Goal: Information Seeking & Learning: Learn about a topic

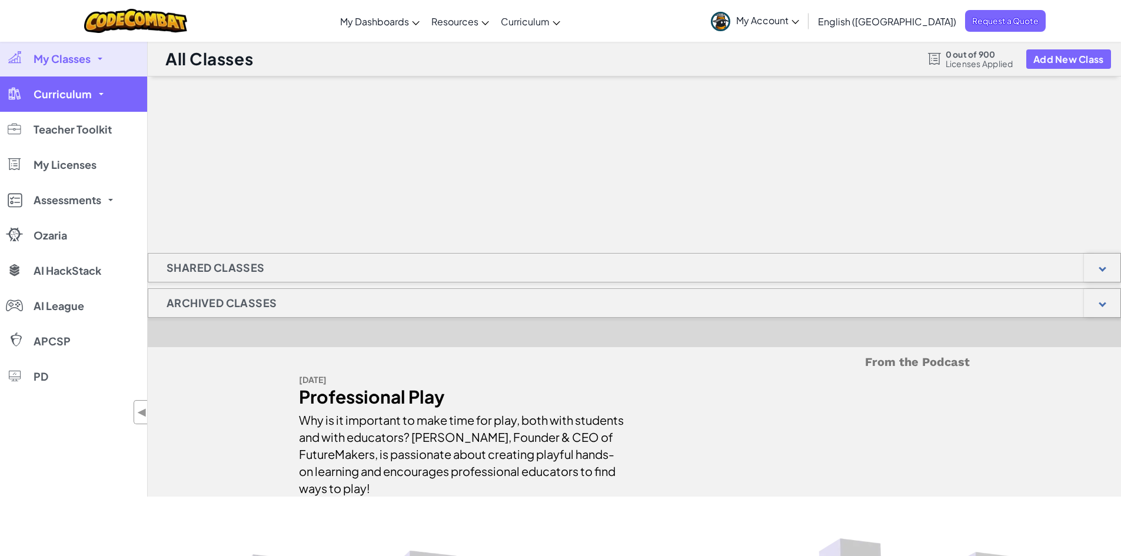
click at [82, 87] on link "Curriculum" at bounding box center [73, 94] width 147 height 35
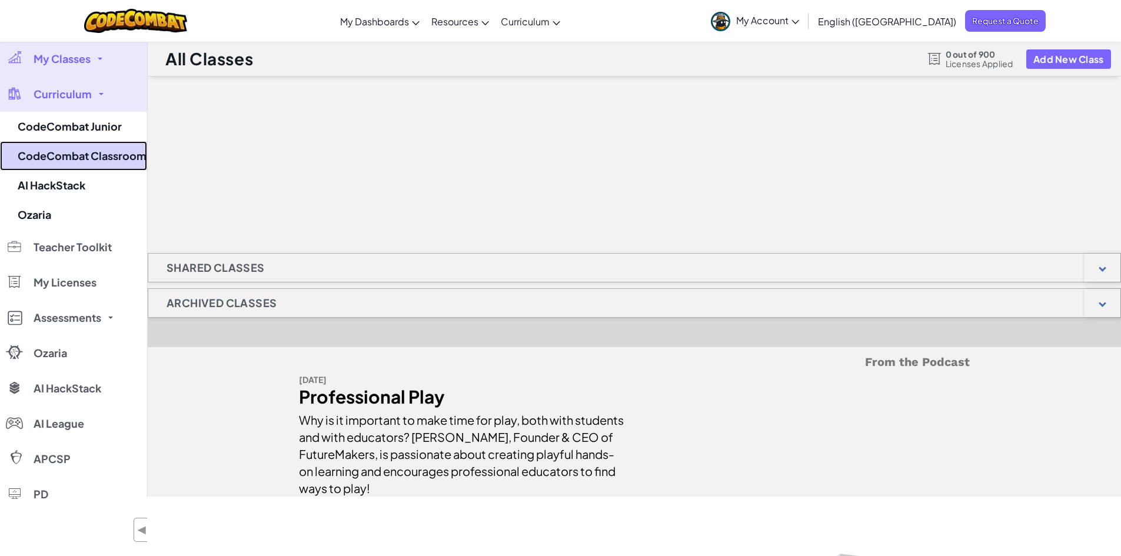
click at [91, 155] on link "CodeCombat Classroom" at bounding box center [73, 155] width 147 height 29
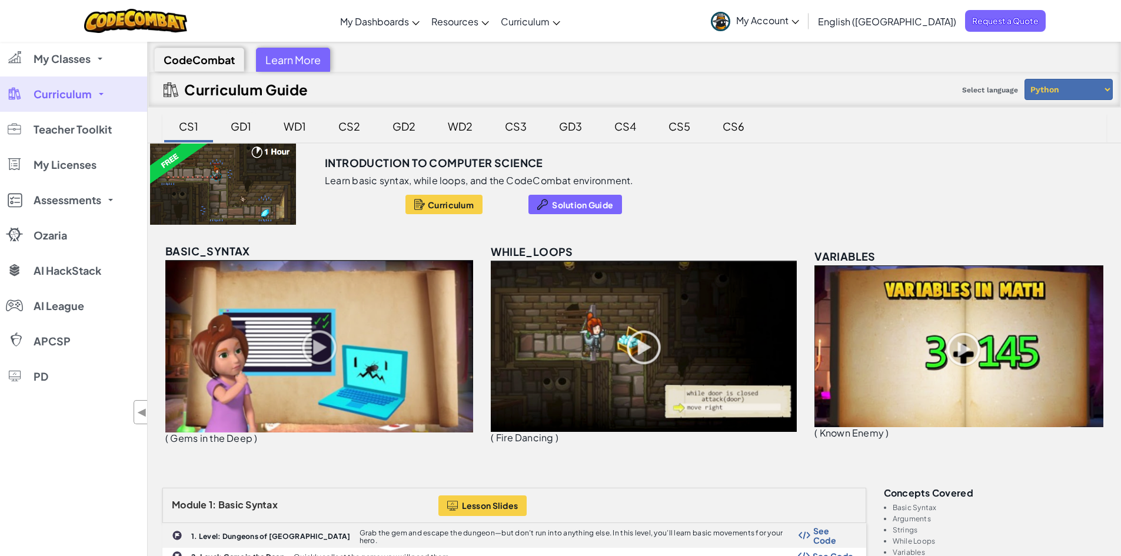
click at [241, 118] on div "GD1" at bounding box center [241, 126] width 44 height 28
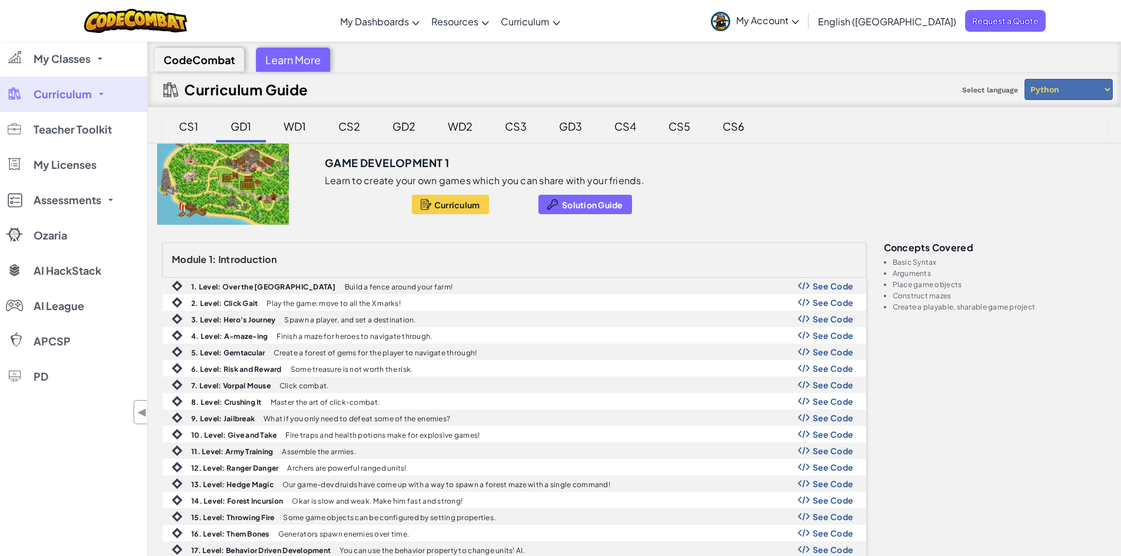
click at [199, 119] on div "CS1" at bounding box center [188, 126] width 43 height 28
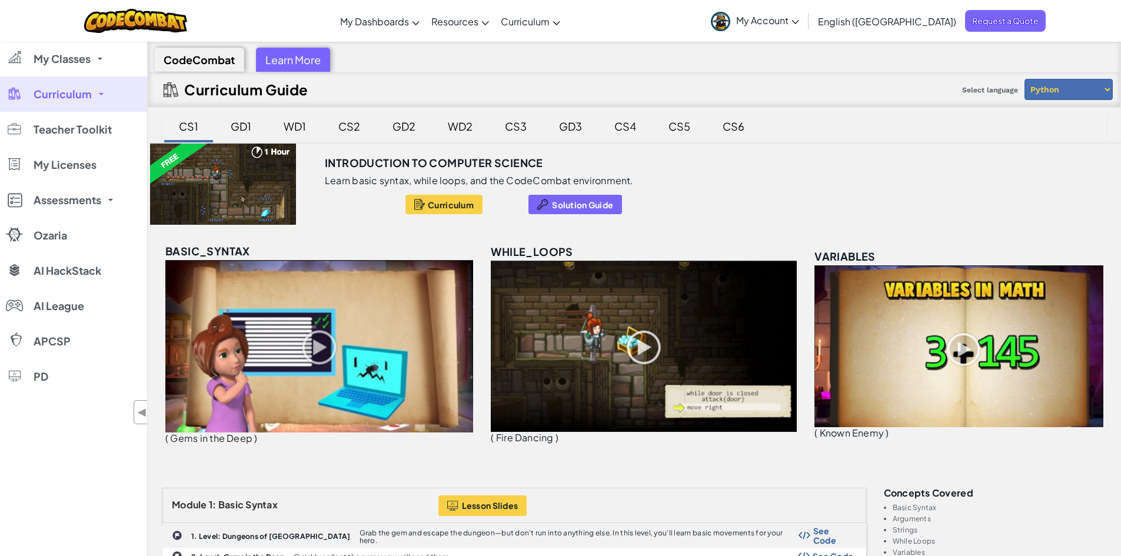
click at [250, 181] on div at bounding box center [223, 184] width 151 height 81
click at [437, 201] on span "Curriculum" at bounding box center [451, 204] width 46 height 9
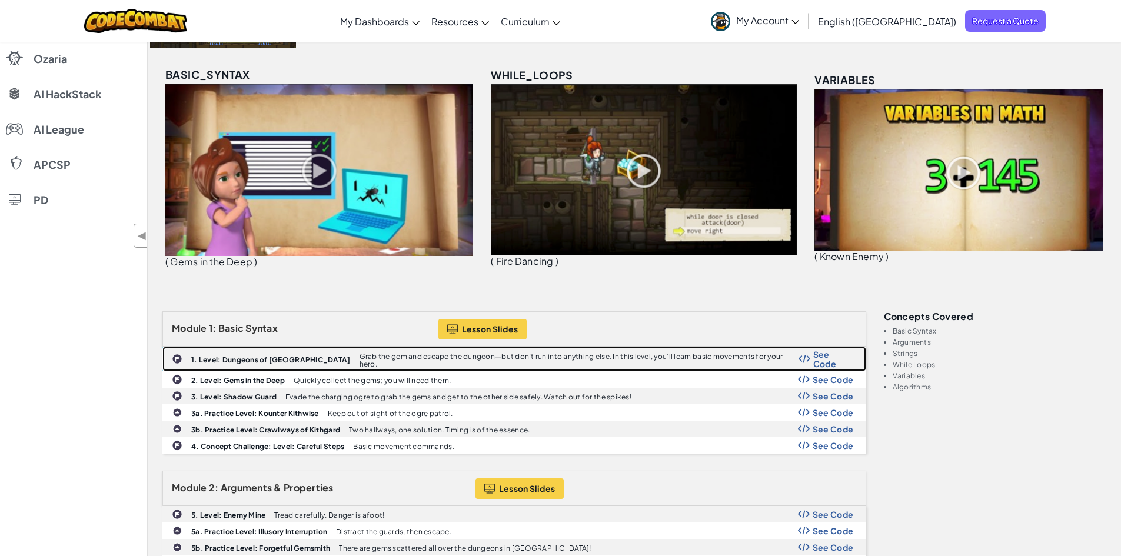
click at [824, 353] on span "See Code" at bounding box center [833, 359] width 41 height 19
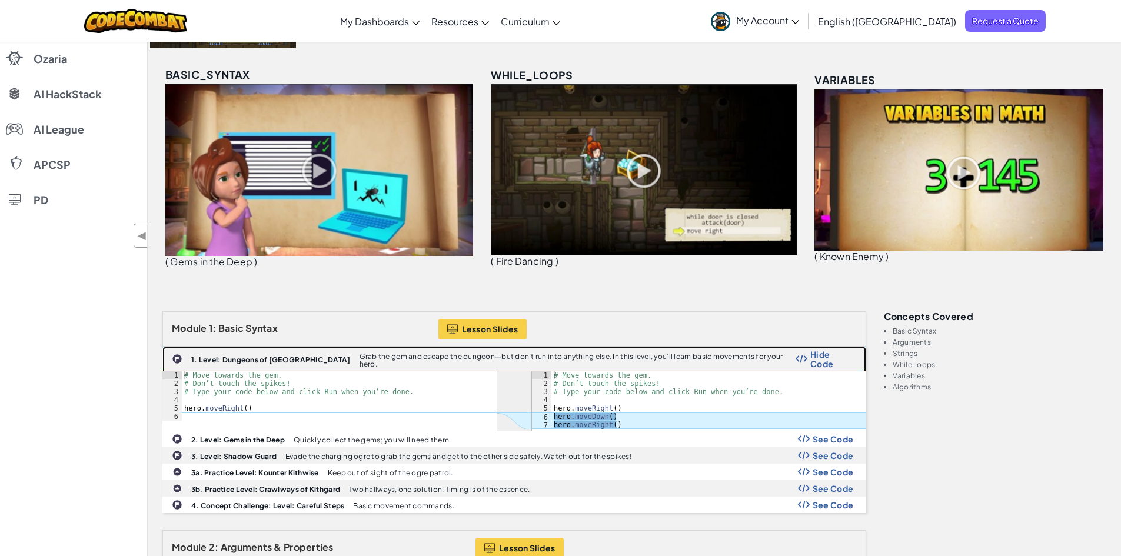
click at [824, 353] on span "Hide Code" at bounding box center [833, 359] width 44 height 19
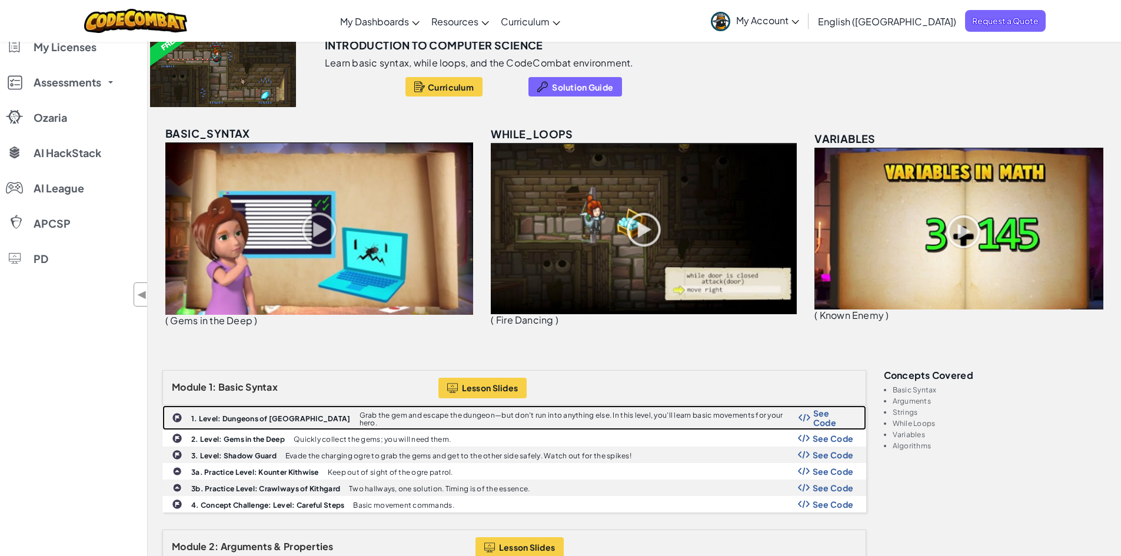
scroll to position [0, 0]
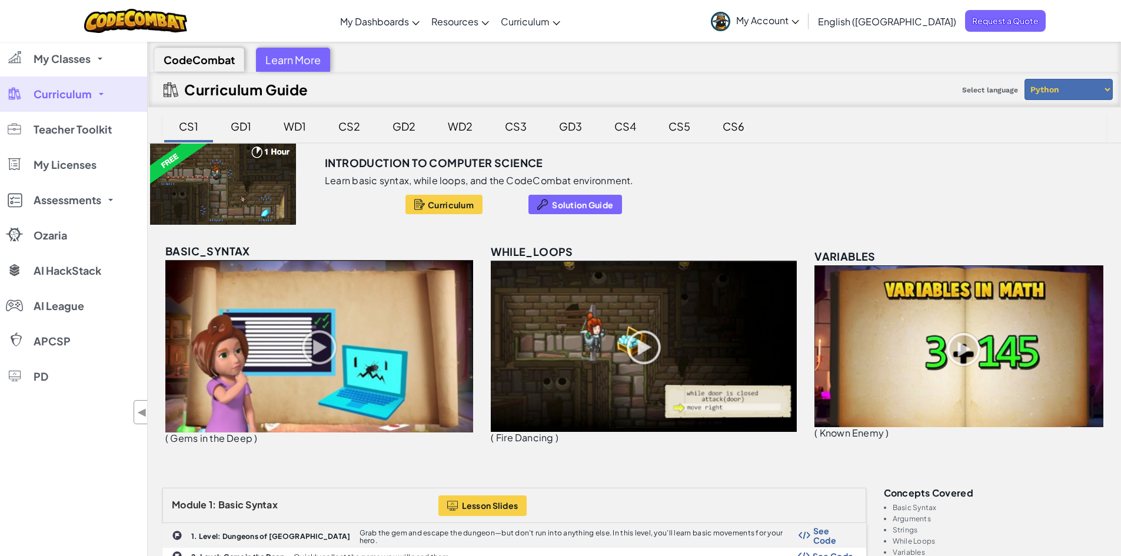
click at [339, 346] on img at bounding box center [319, 346] width 308 height 172
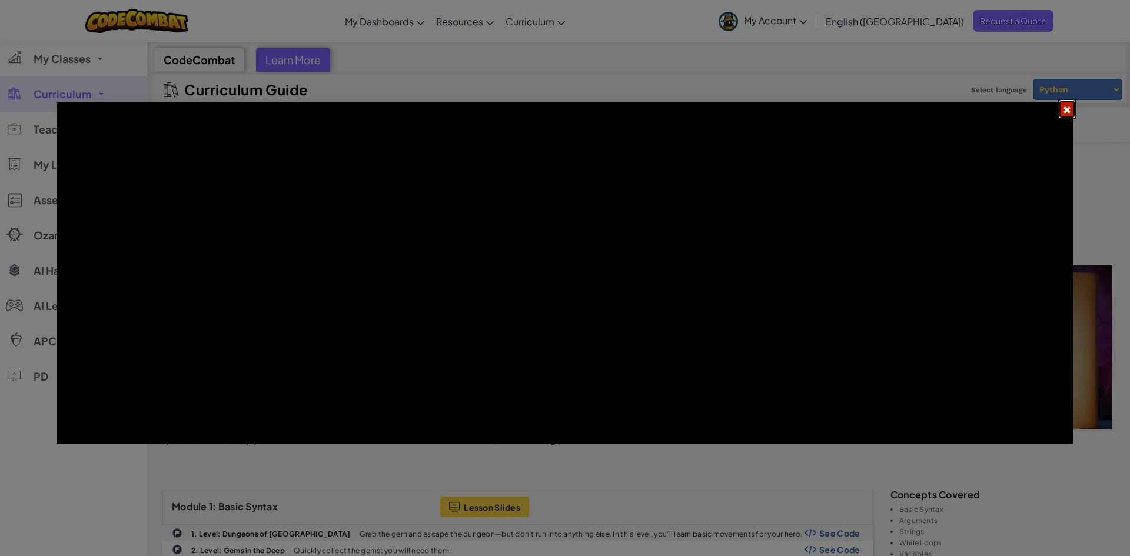
click at [1067, 107] on span at bounding box center [1067, 110] width 8 height 8
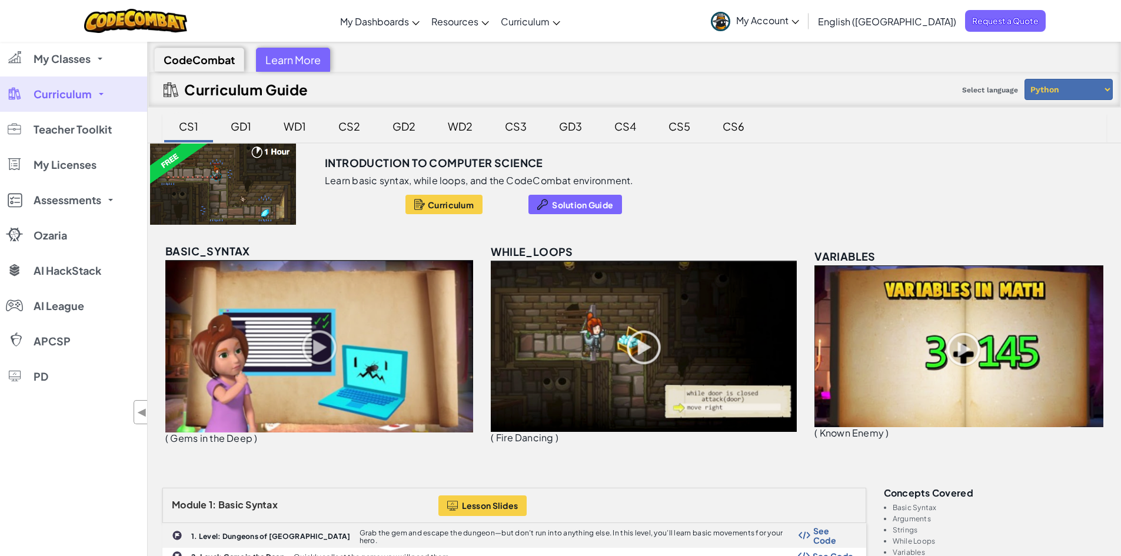
click at [172, 137] on div "CS1" at bounding box center [188, 126] width 43 height 28
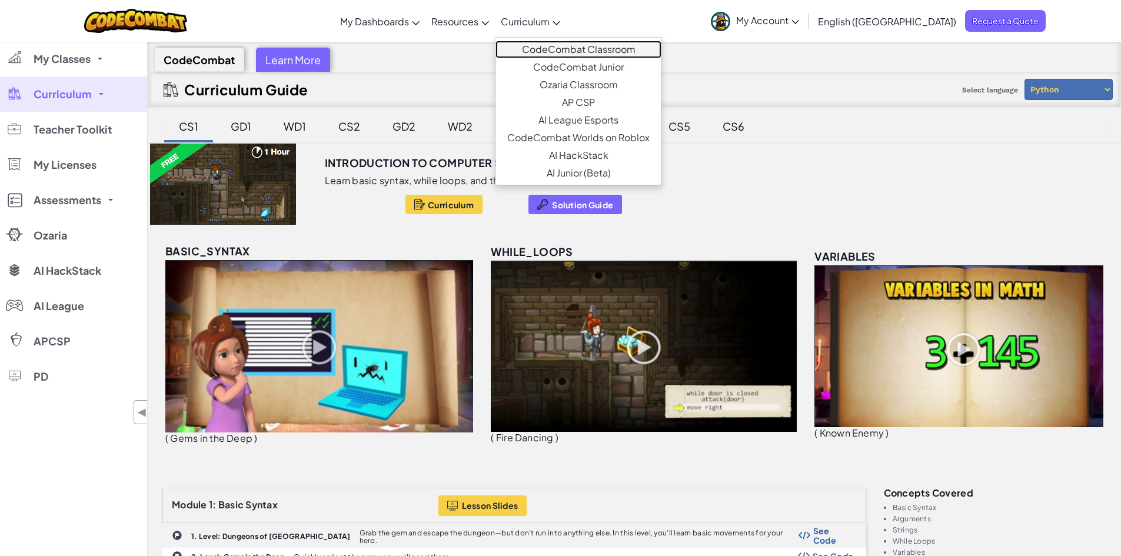
click at [582, 48] on link "CodeCombat Classroom" at bounding box center [579, 50] width 166 height 18
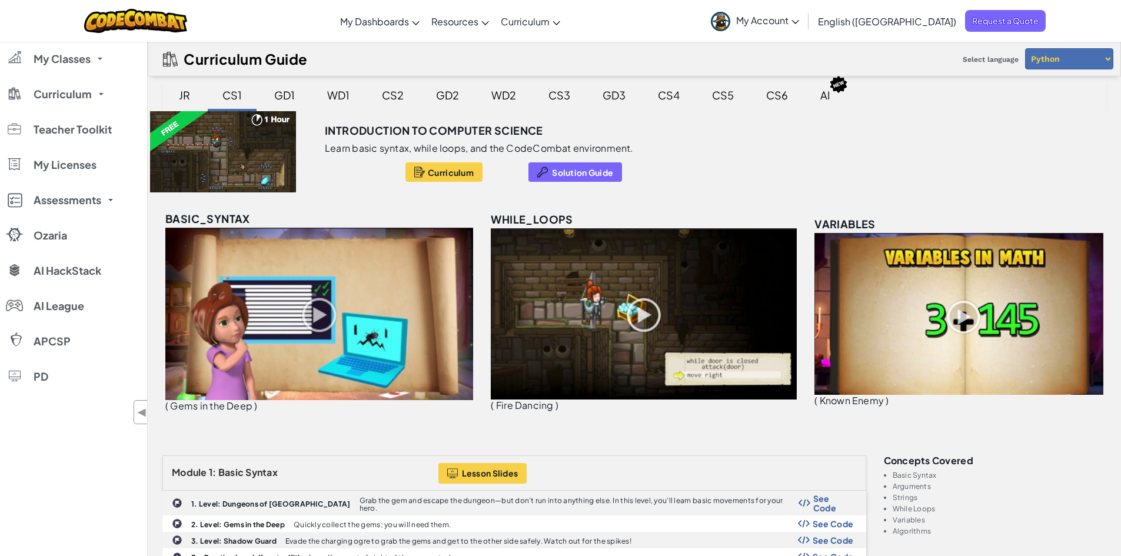
click at [799, 23] on span "My Account" at bounding box center [767, 20] width 63 height 12
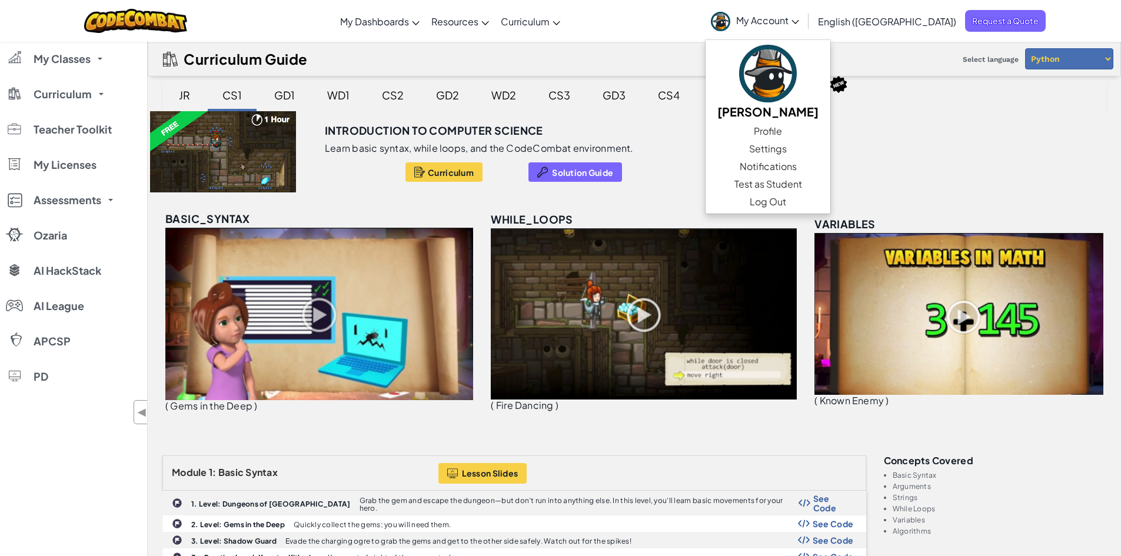
click at [799, 23] on span "My Account" at bounding box center [767, 20] width 63 height 12
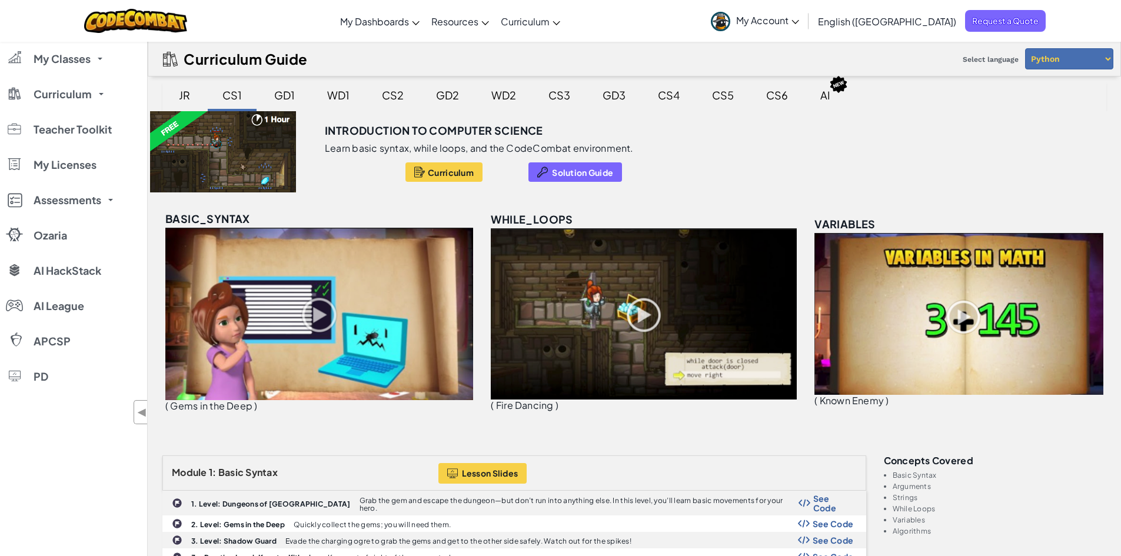
click at [1061, 54] on select "Python JavaScript" at bounding box center [1069, 58] width 88 height 21
select select "javascript"
click at [1025, 48] on select "Python JavaScript" at bounding box center [1069, 58] width 88 height 21
click at [267, 294] on img at bounding box center [319, 314] width 308 height 172
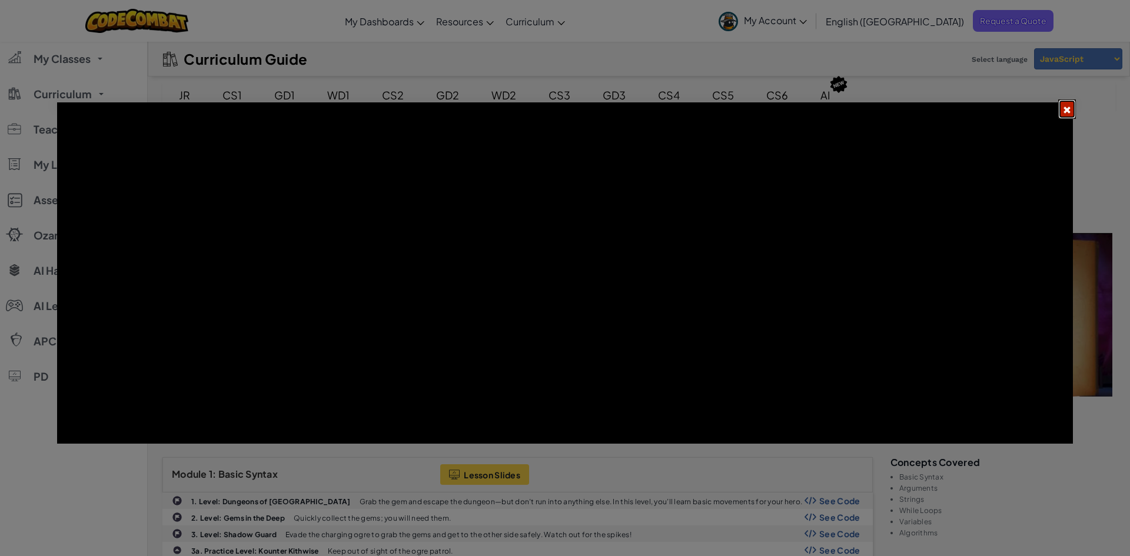
click at [1064, 107] on span at bounding box center [1067, 110] width 8 height 8
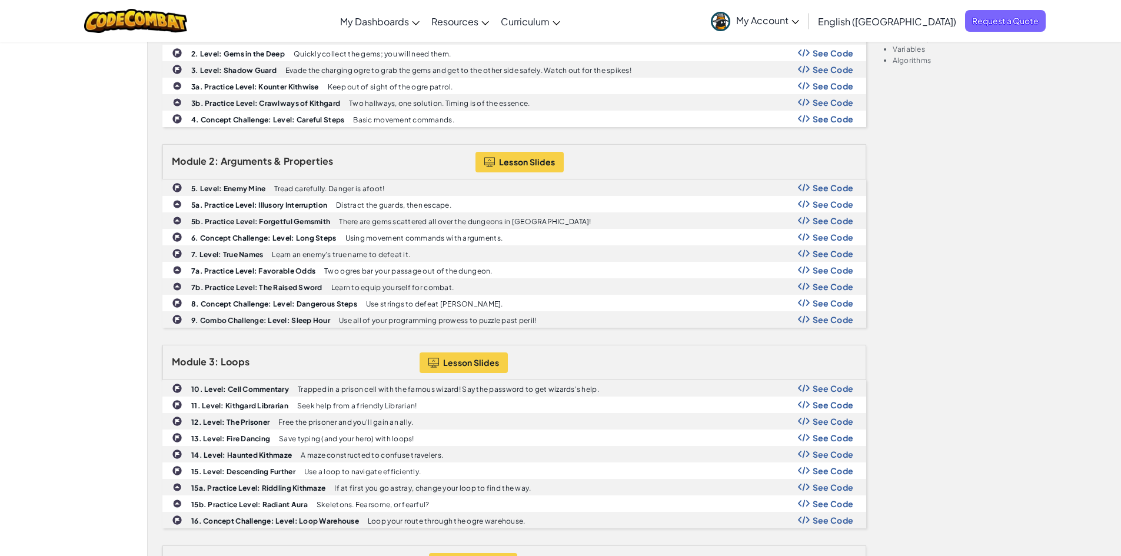
scroll to position [353, 0]
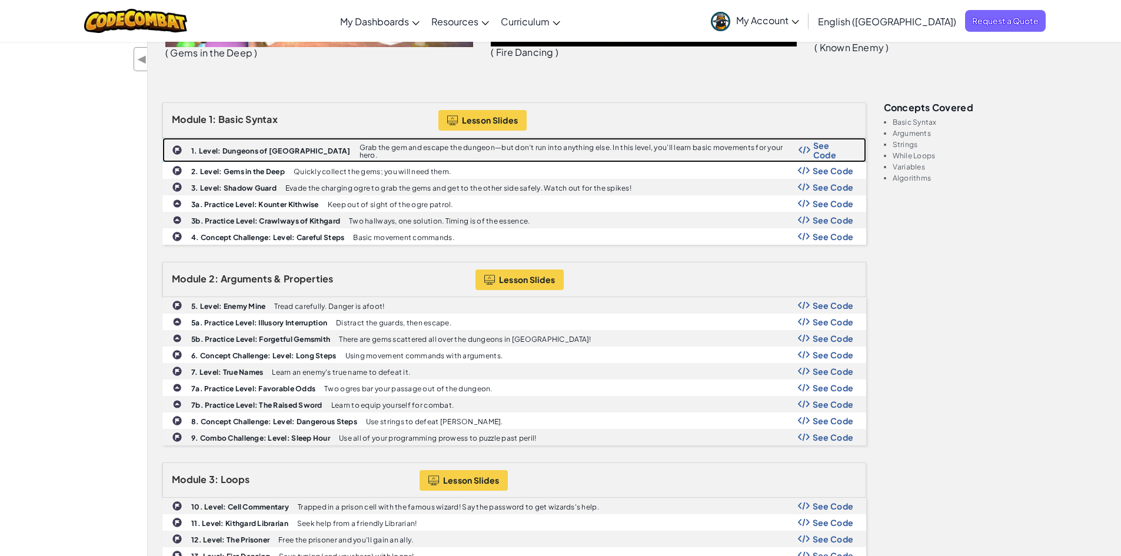
click at [227, 150] on b "1. Level: Dungeons of [GEOGRAPHIC_DATA]" at bounding box center [271, 151] width 160 height 9
